Goal: Task Accomplishment & Management: Complete application form

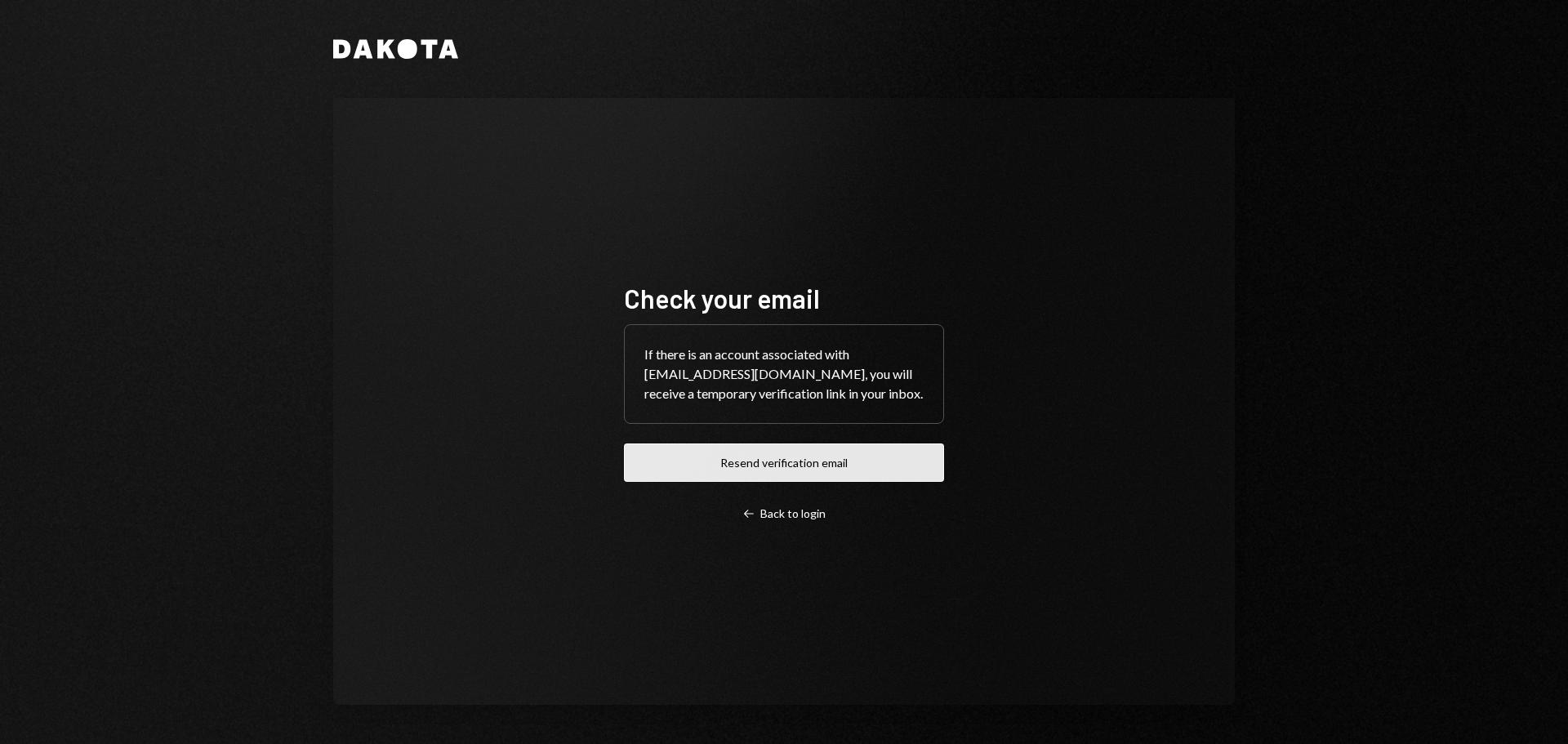
click at [720, 453] on button "Resend verification email" at bounding box center [784, 463] width 320 height 39
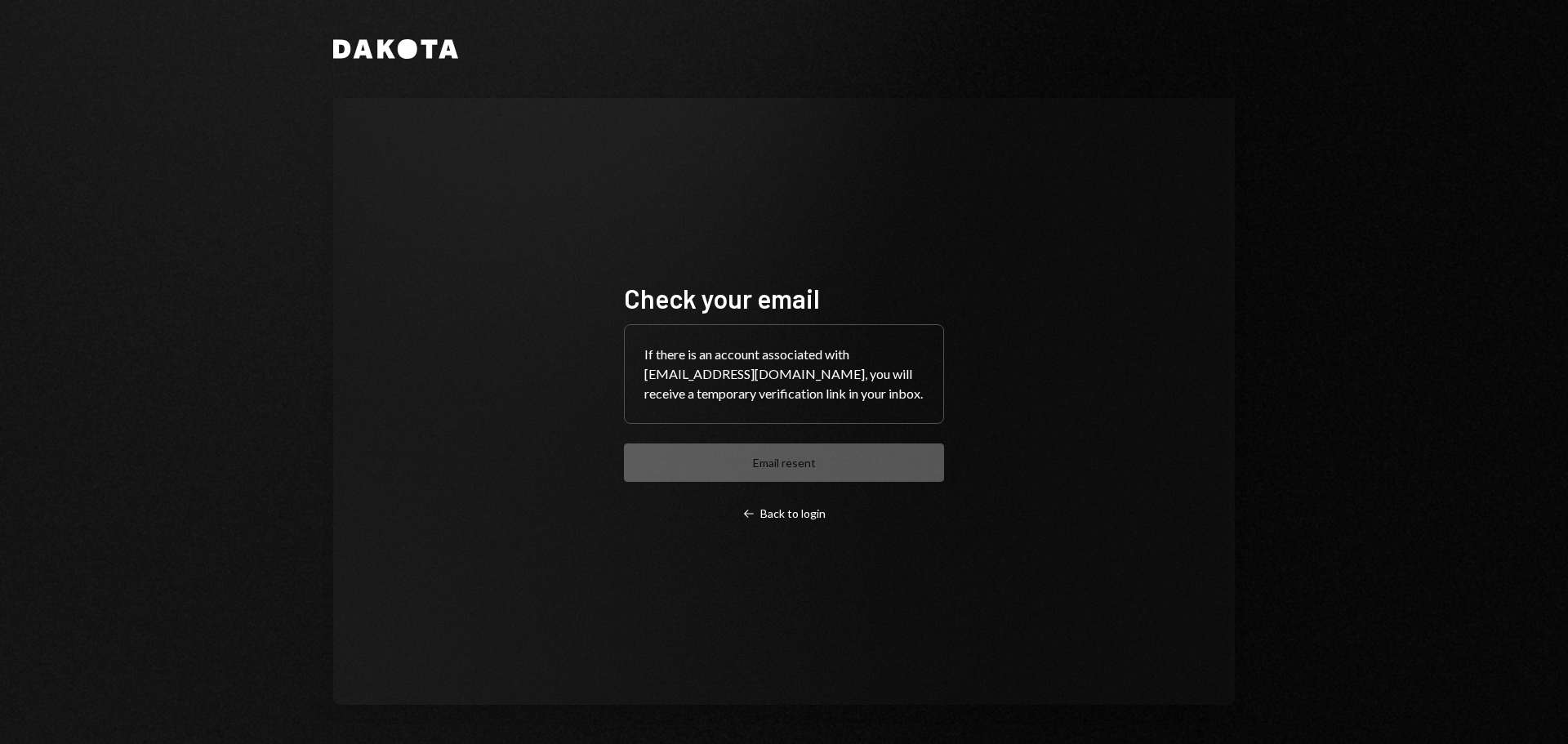
click at [759, 416] on div "If there is an account associated with dharan@flower.money, you will receive a …" at bounding box center [784, 374] width 318 height 98
